Goal: Use online tool/utility: Utilize a website feature to perform a specific function

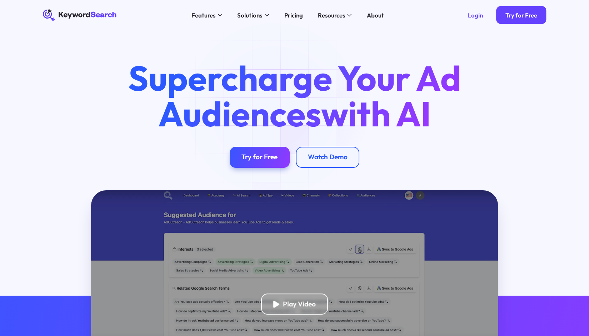
click at [468, 12] on div "Login" at bounding box center [475, 15] width 15 height 8
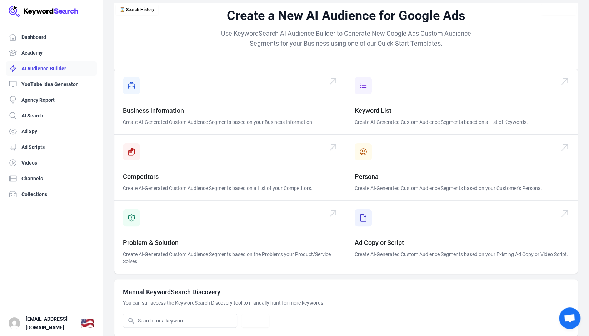
click at [48, 61] on link "AI Audience Builder" at bounding box center [51, 68] width 91 height 14
click at [51, 61] on link "AI Audience Builder" at bounding box center [51, 68] width 91 height 14
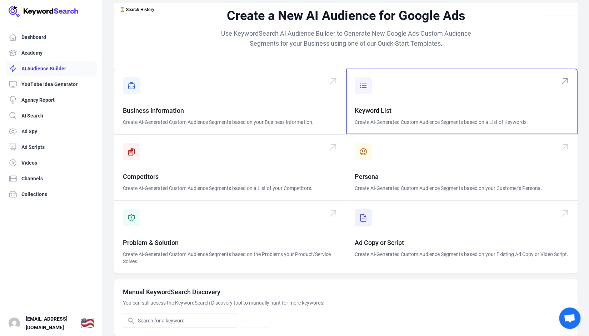
click at [382, 98] on span at bounding box center [462, 102] width 232 height 66
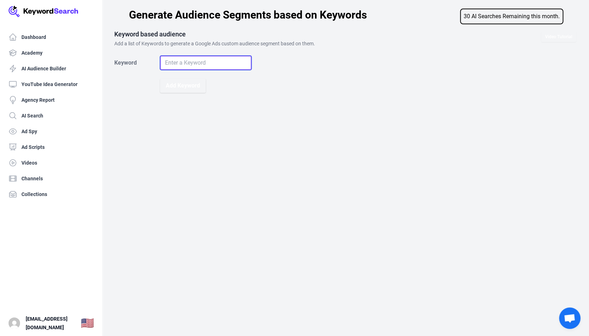
click at [184, 58] on input "Keyword" at bounding box center [206, 63] width 92 height 14
click at [182, 56] on input "[DEMOGRAPHIC_DATA] [PERSON_NAME] coffee" at bounding box center [206, 63] width 92 height 14
click at [182, 56] on input "ethiopian harrar coffee" at bounding box center [206, 63] width 92 height 14
type input "ethiopian harrar coffee"
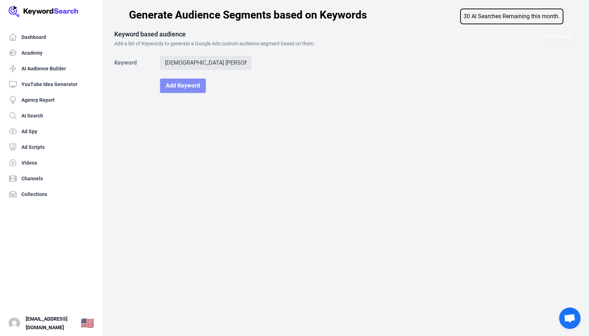
click at [169, 79] on button "Add Keyword" at bounding box center [183, 86] width 46 height 14
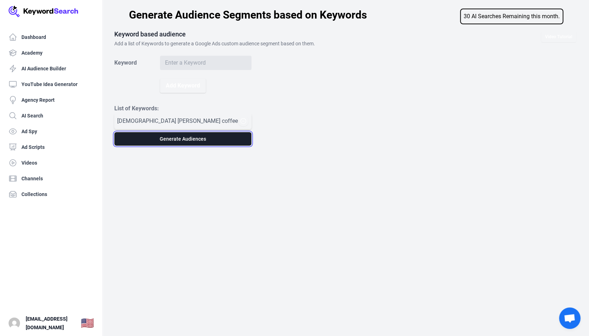
click at [166, 132] on button "Generate Audiences" at bounding box center [182, 139] width 137 height 14
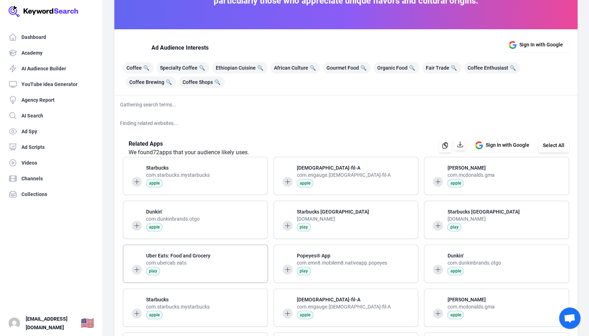
scroll to position [66, 0]
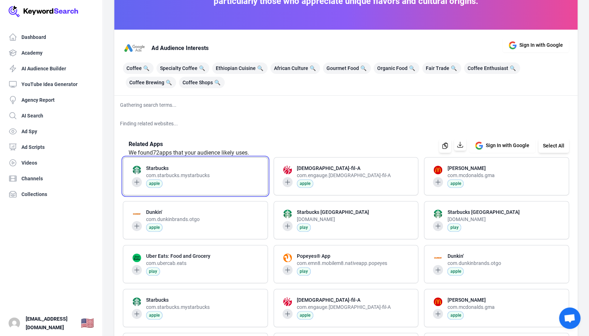
click at [123, 158] on span at bounding box center [195, 177] width 144 height 38
click at [232, 158] on span at bounding box center [195, 177] width 144 height 38
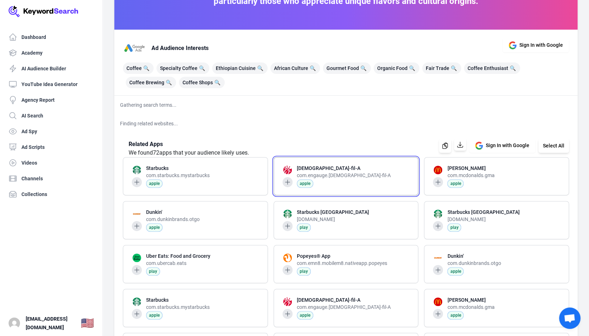
click at [403, 158] on span at bounding box center [346, 177] width 144 height 38
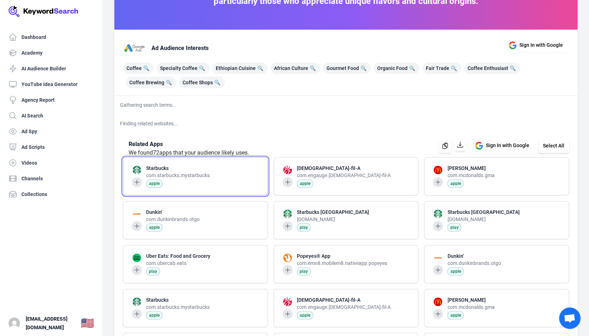
click at [186, 158] on span at bounding box center [195, 177] width 144 height 38
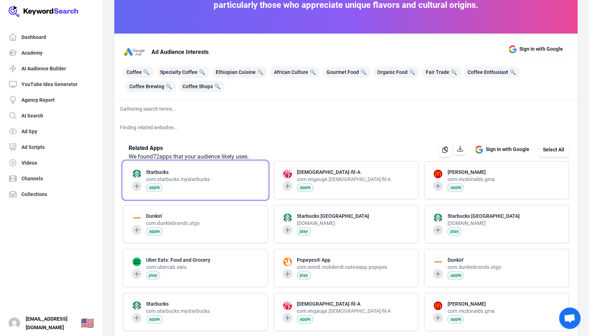
scroll to position [62, 0]
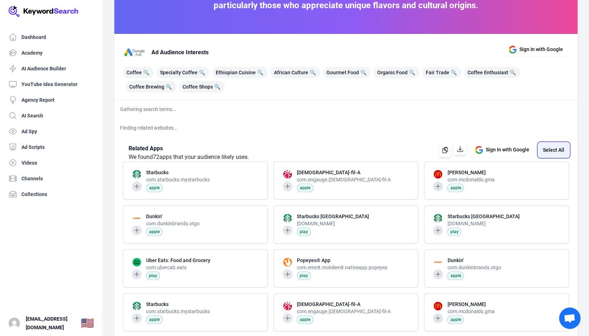
click at [555, 143] on button "Select All" at bounding box center [554, 150] width 31 height 14
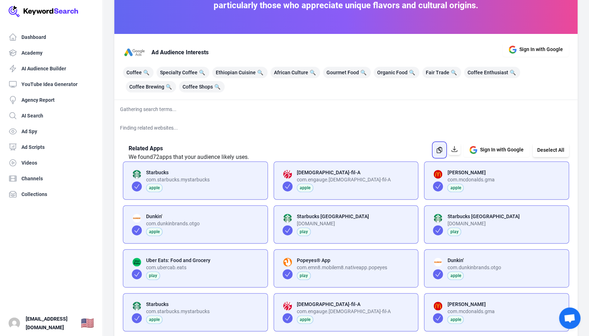
click at [443, 147] on icon "button" at bounding box center [439, 150] width 7 height 7
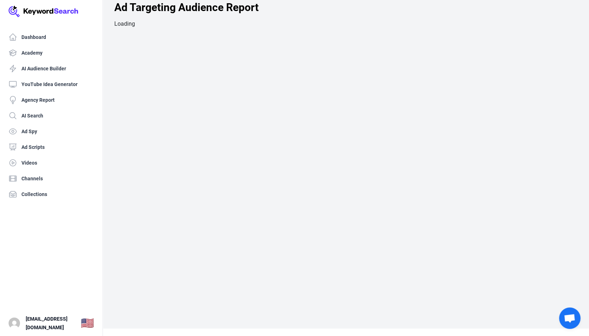
scroll to position [0, 0]
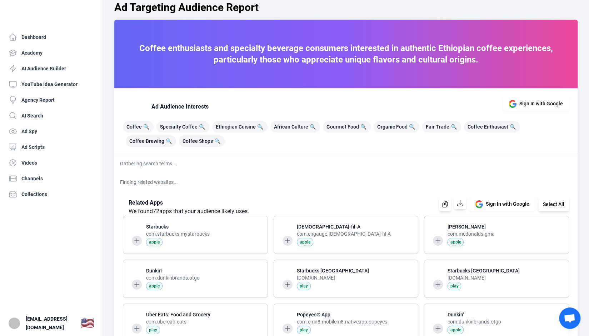
scroll to position [1033, 0]
